Goal: Task Accomplishment & Management: Complete application form

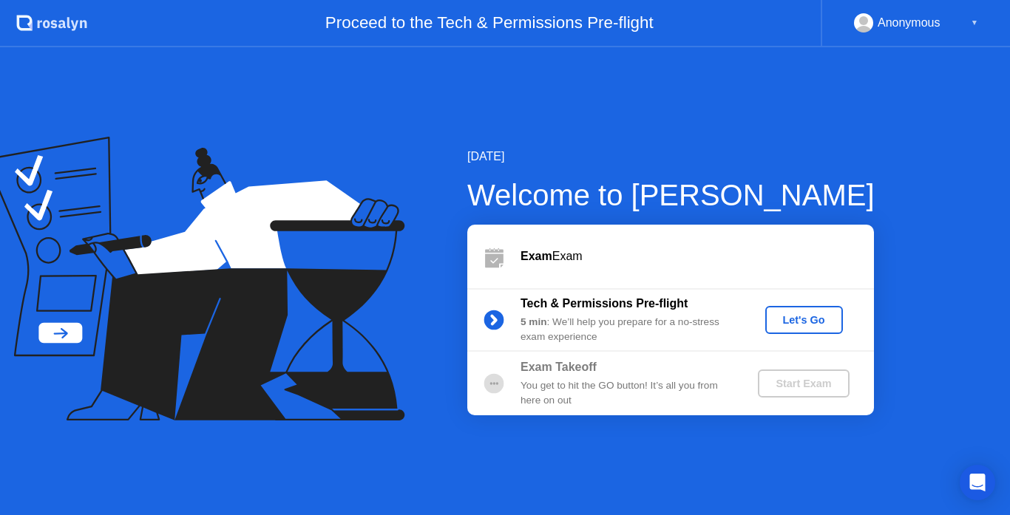
click at [815, 321] on div "Let's Go" at bounding box center [804, 320] width 66 height 12
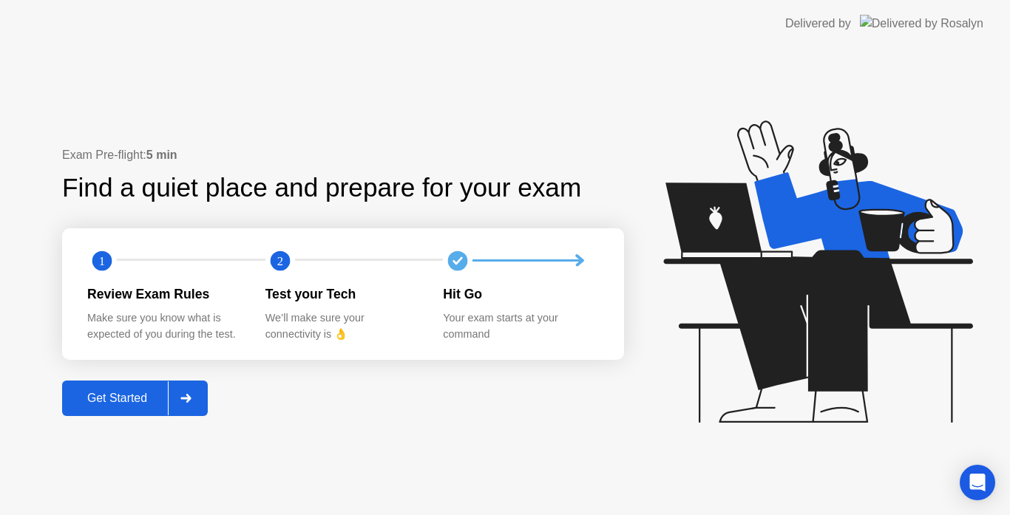
click at [191, 406] on div at bounding box center [185, 399] width 35 height 34
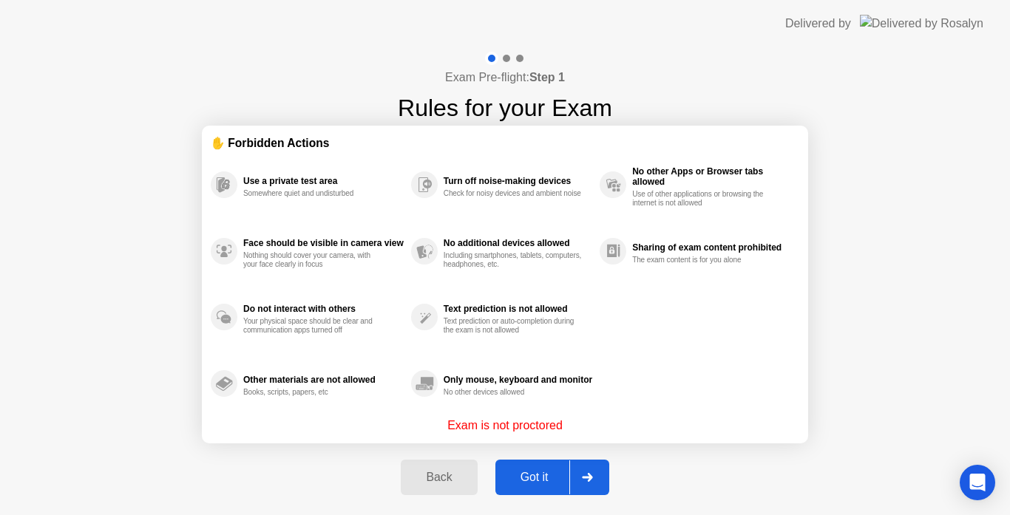
click at [584, 484] on div at bounding box center [586, 478] width 35 height 34
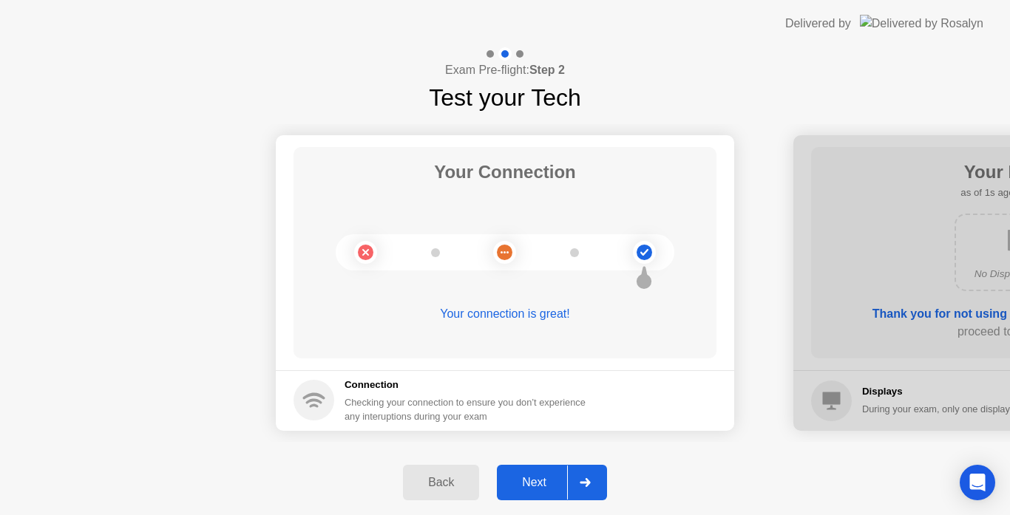
click at [584, 484] on icon at bounding box center [585, 482] width 10 height 9
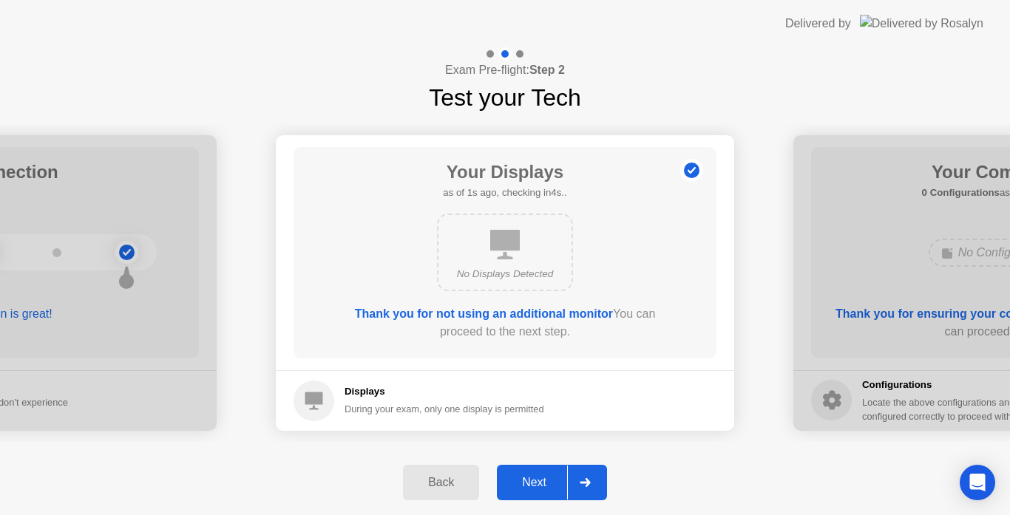
click at [584, 484] on icon at bounding box center [585, 482] width 10 height 9
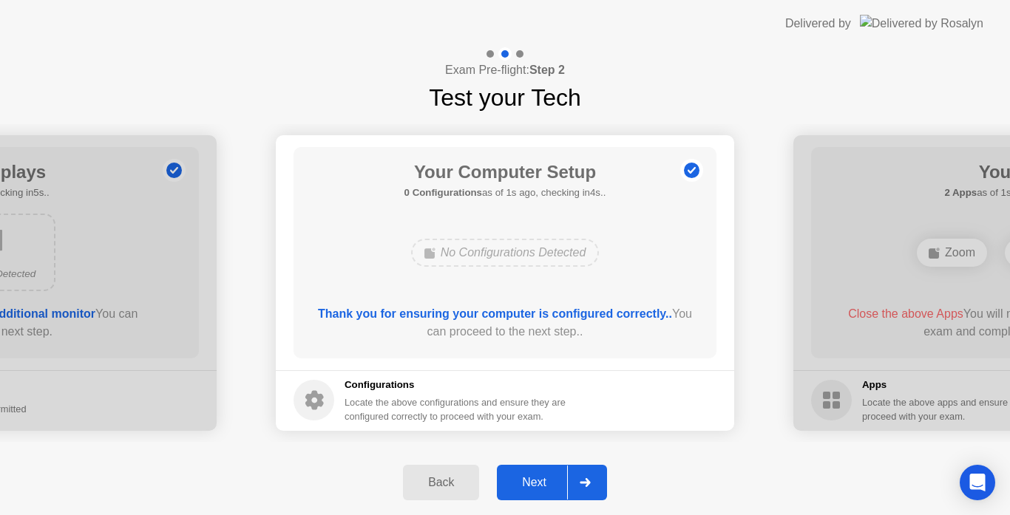
click at [584, 484] on icon at bounding box center [585, 482] width 10 height 9
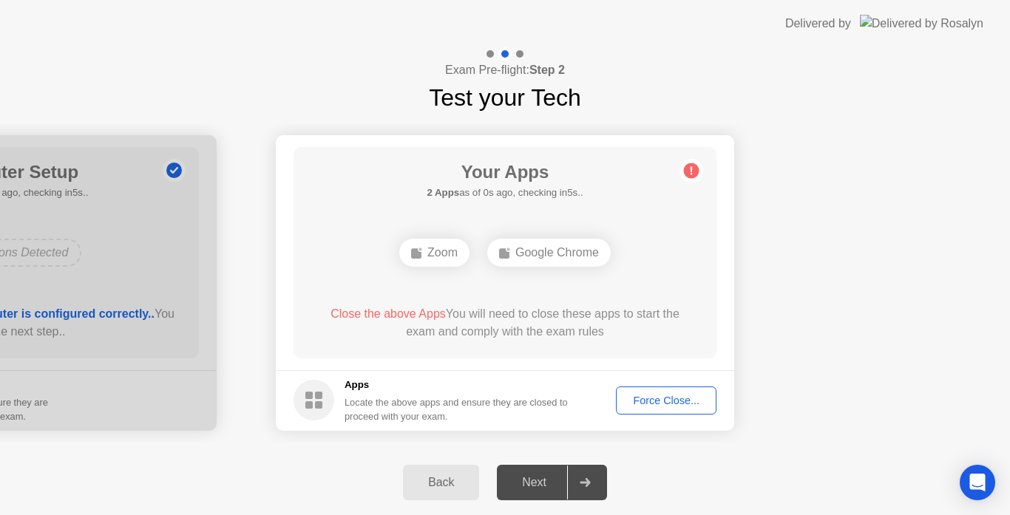
click at [682, 399] on div "Force Close..." at bounding box center [666, 401] width 90 height 12
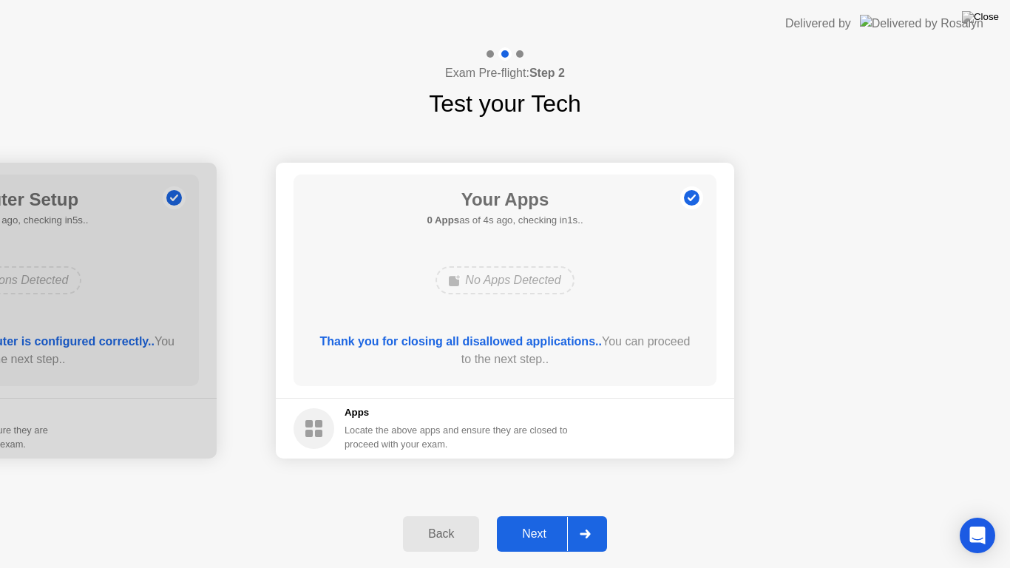
click at [591, 515] on div at bounding box center [584, 534] width 35 height 34
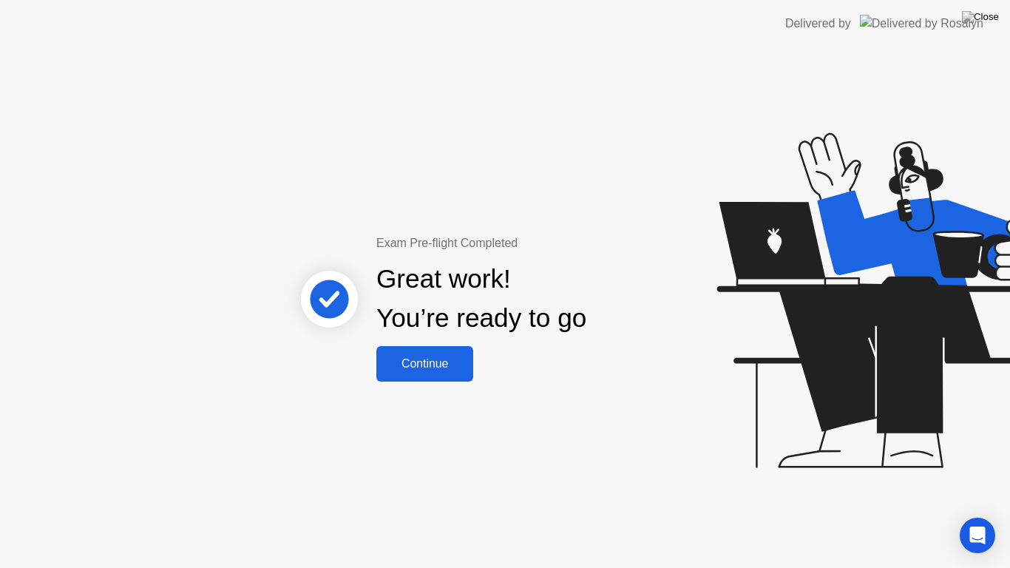
click at [440, 364] on div "Continue" at bounding box center [425, 363] width 88 height 13
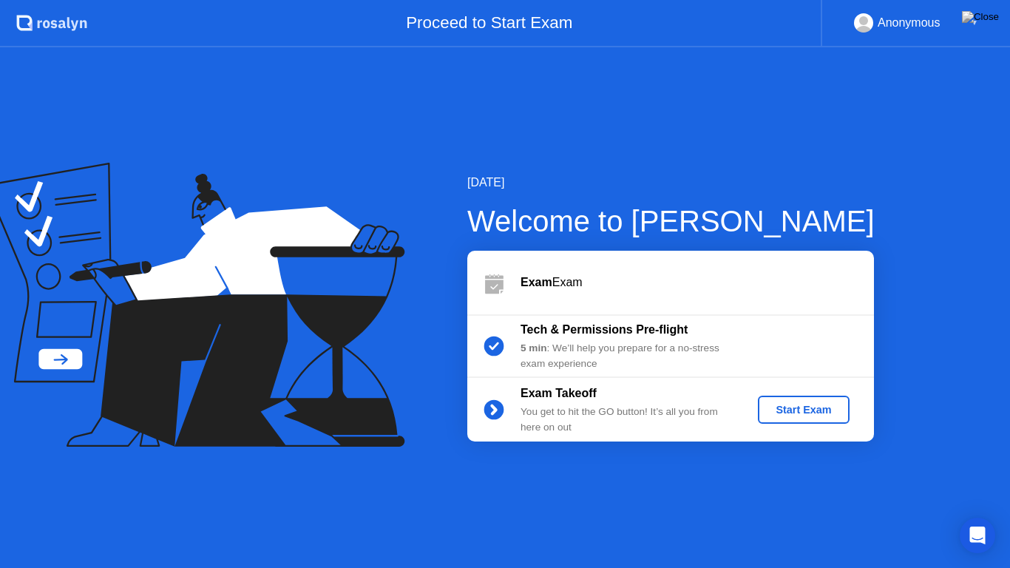
click at [784, 419] on button "Start Exam" at bounding box center [803, 410] width 91 height 28
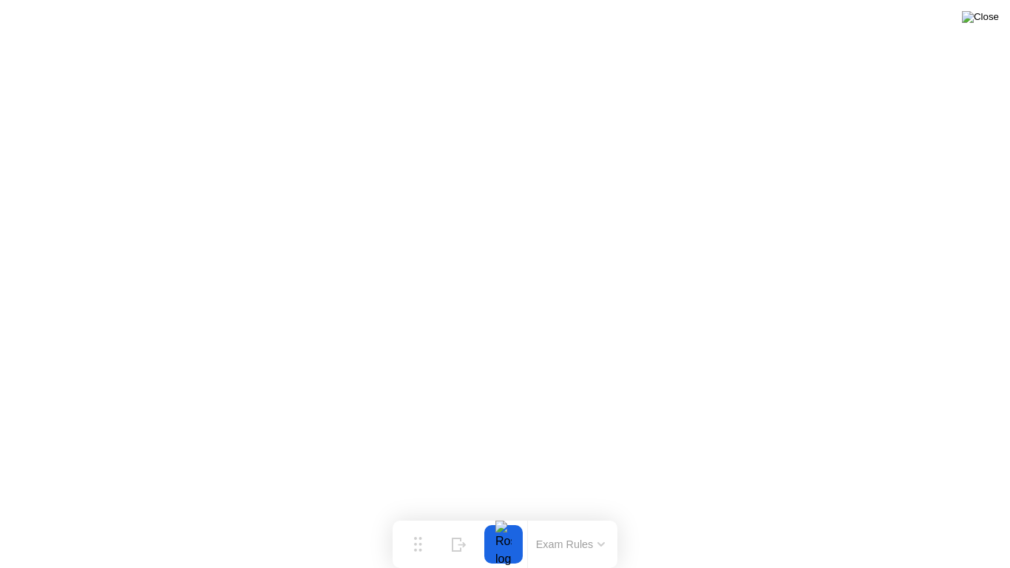
click at [994, 18] on img at bounding box center [980, 17] width 37 height 12
click at [588, 515] on button "Exam Rules" at bounding box center [571, 544] width 78 height 13
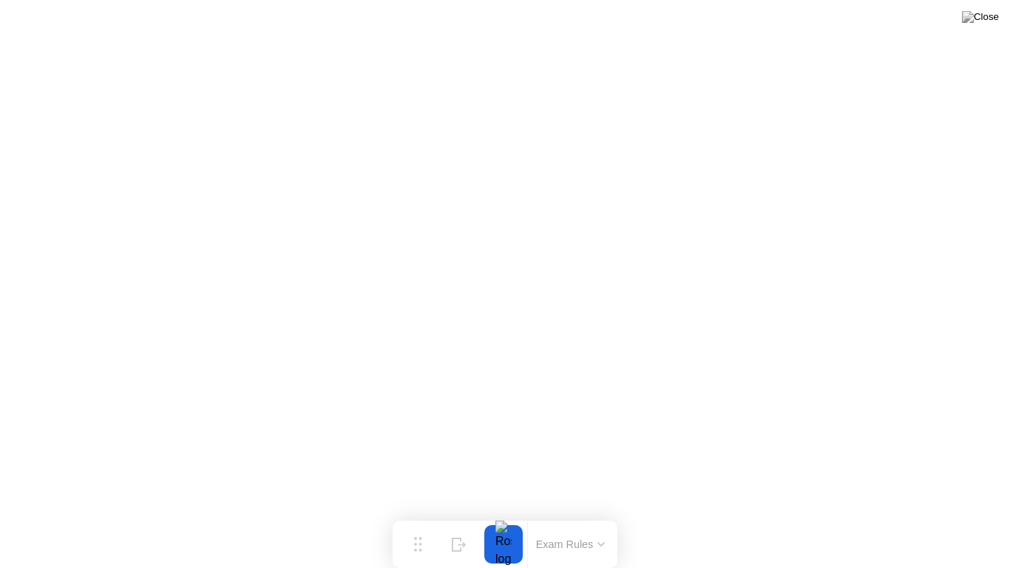
click at [589, 515] on button "Exam Rules" at bounding box center [571, 544] width 78 height 13
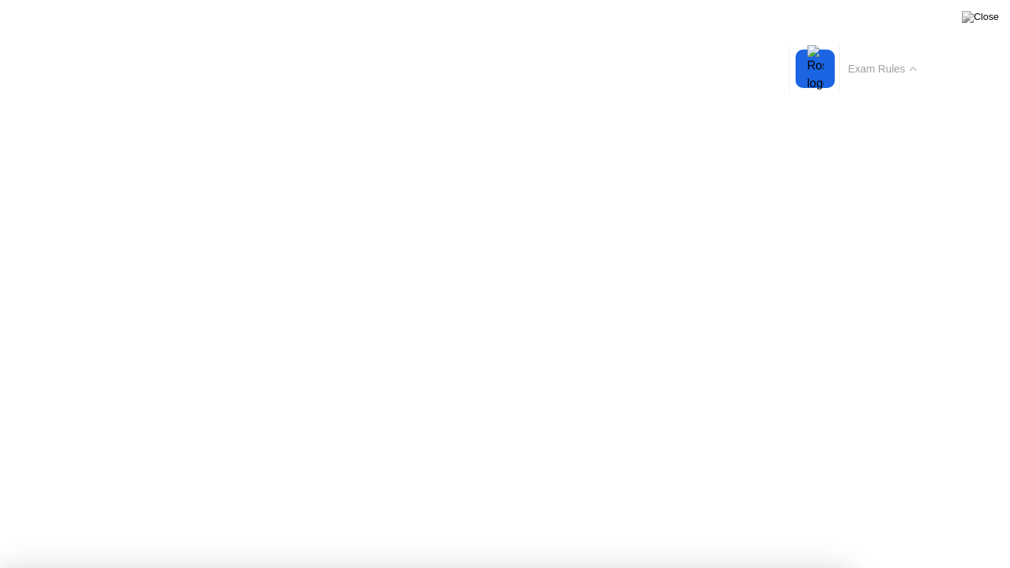
click at [887, 64] on button "Exam Rules" at bounding box center [883, 68] width 78 height 13
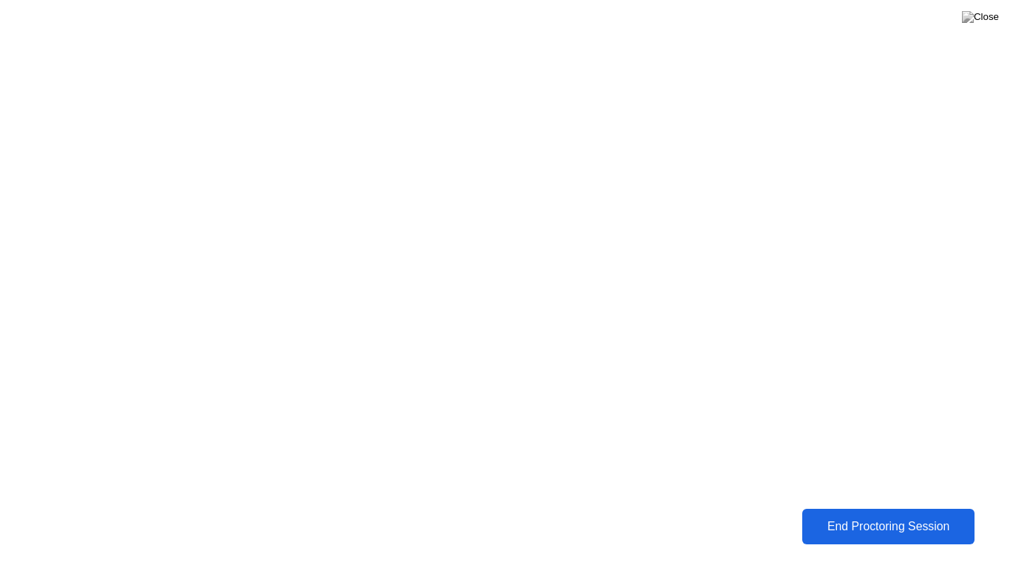
click at [901, 515] on div "End Proctoring Session" at bounding box center [888, 526] width 163 height 13
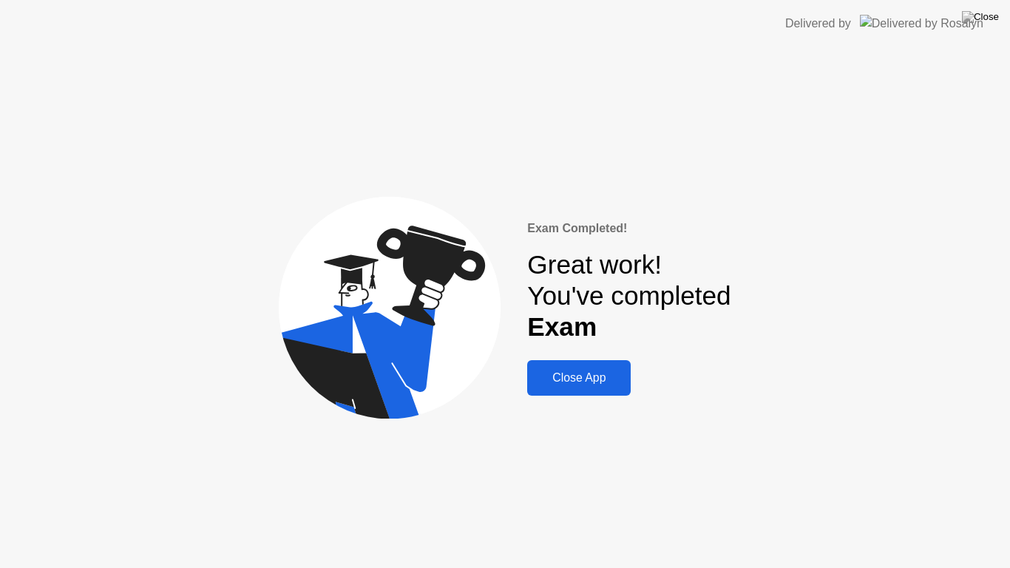
click at [585, 384] on div "Close App" at bounding box center [579, 377] width 95 height 13
